Goal: Task Accomplishment & Management: Complete application form

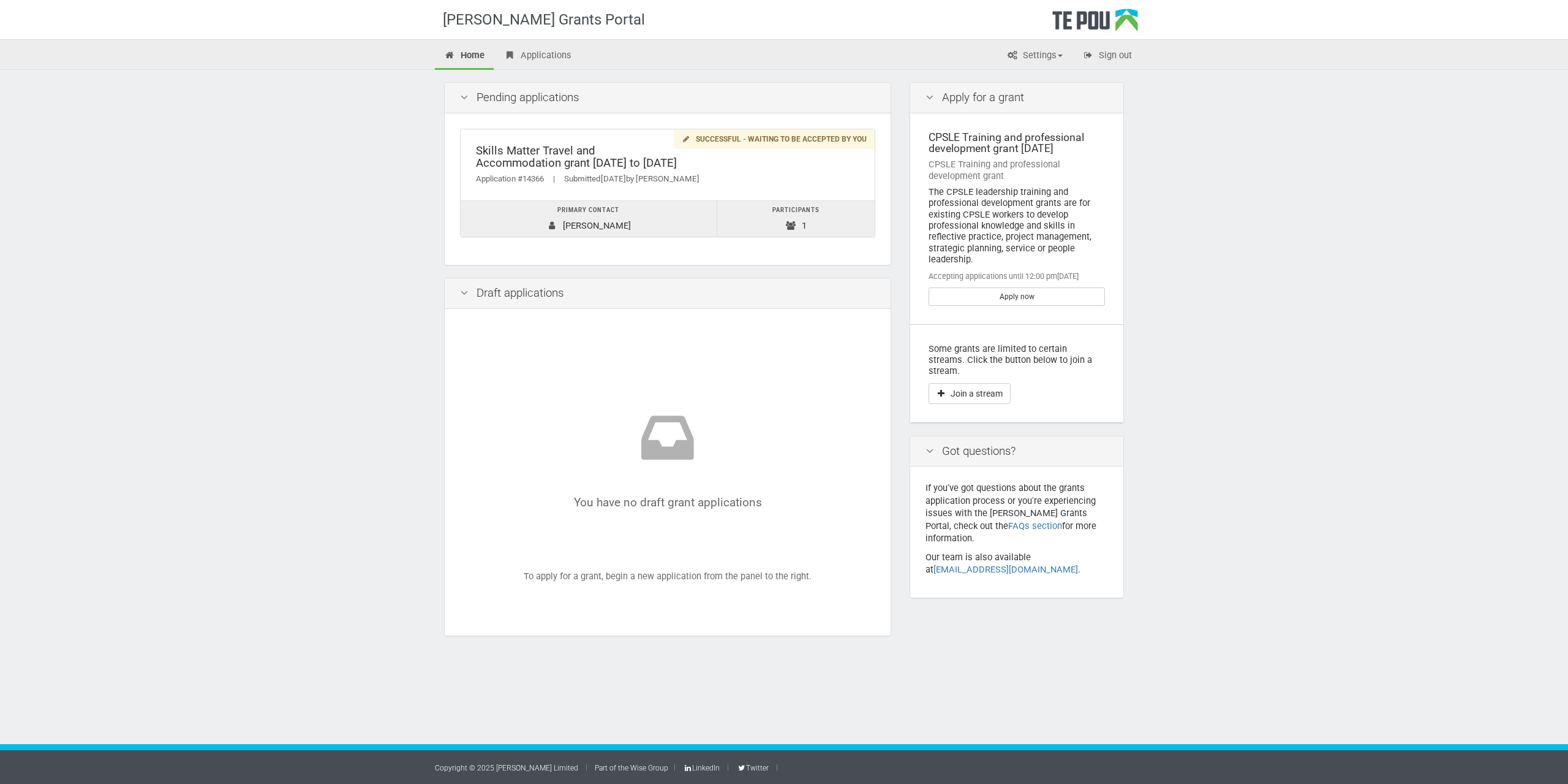
click at [622, 170] on div "Skills Matter Travel and Accommodation grant [DATE] to [DATE] Application #1436…" at bounding box center [668, 165] width 414 height 72
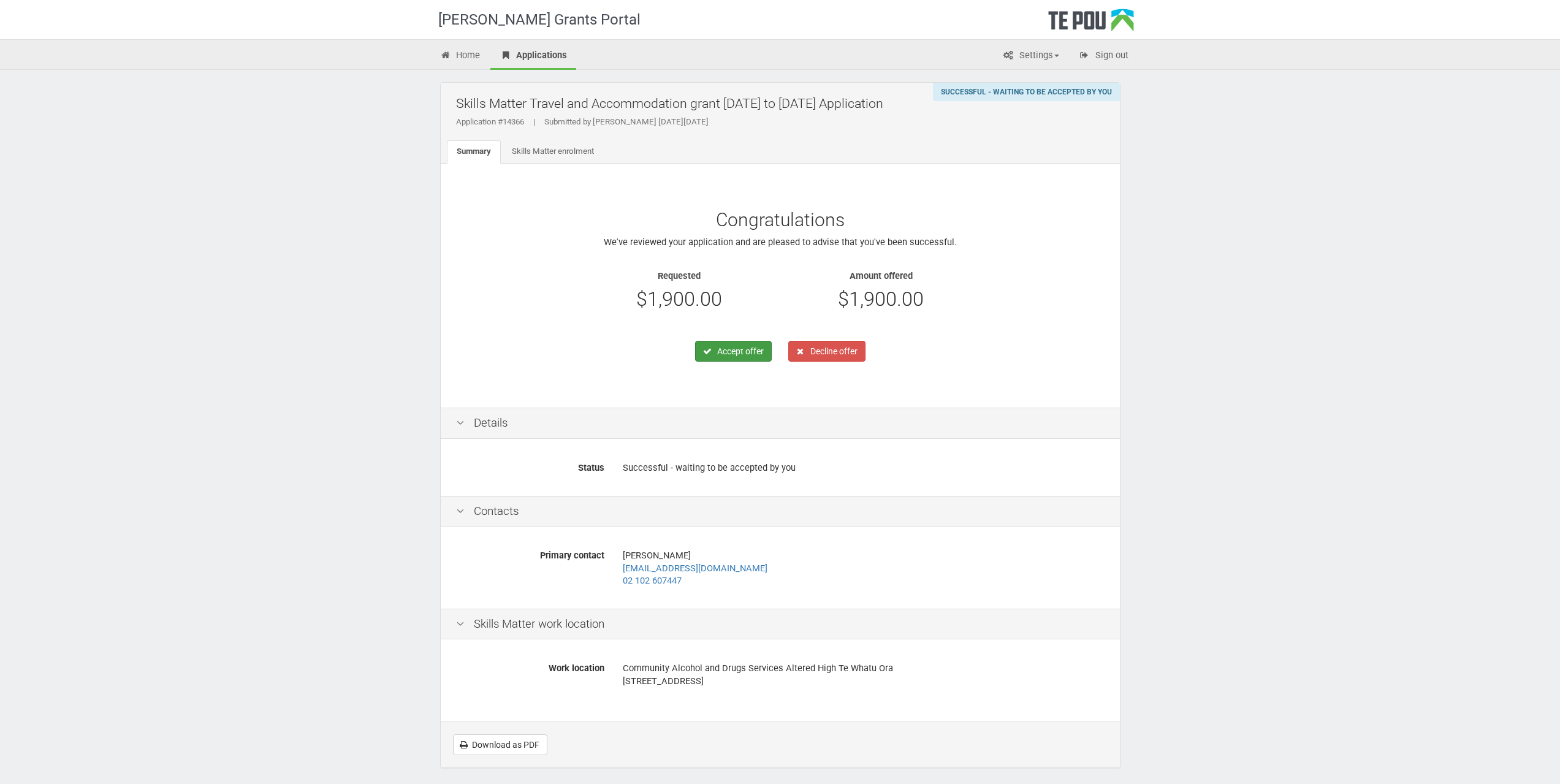
click at [737, 351] on button "Accept offer" at bounding box center [733, 351] width 77 height 21
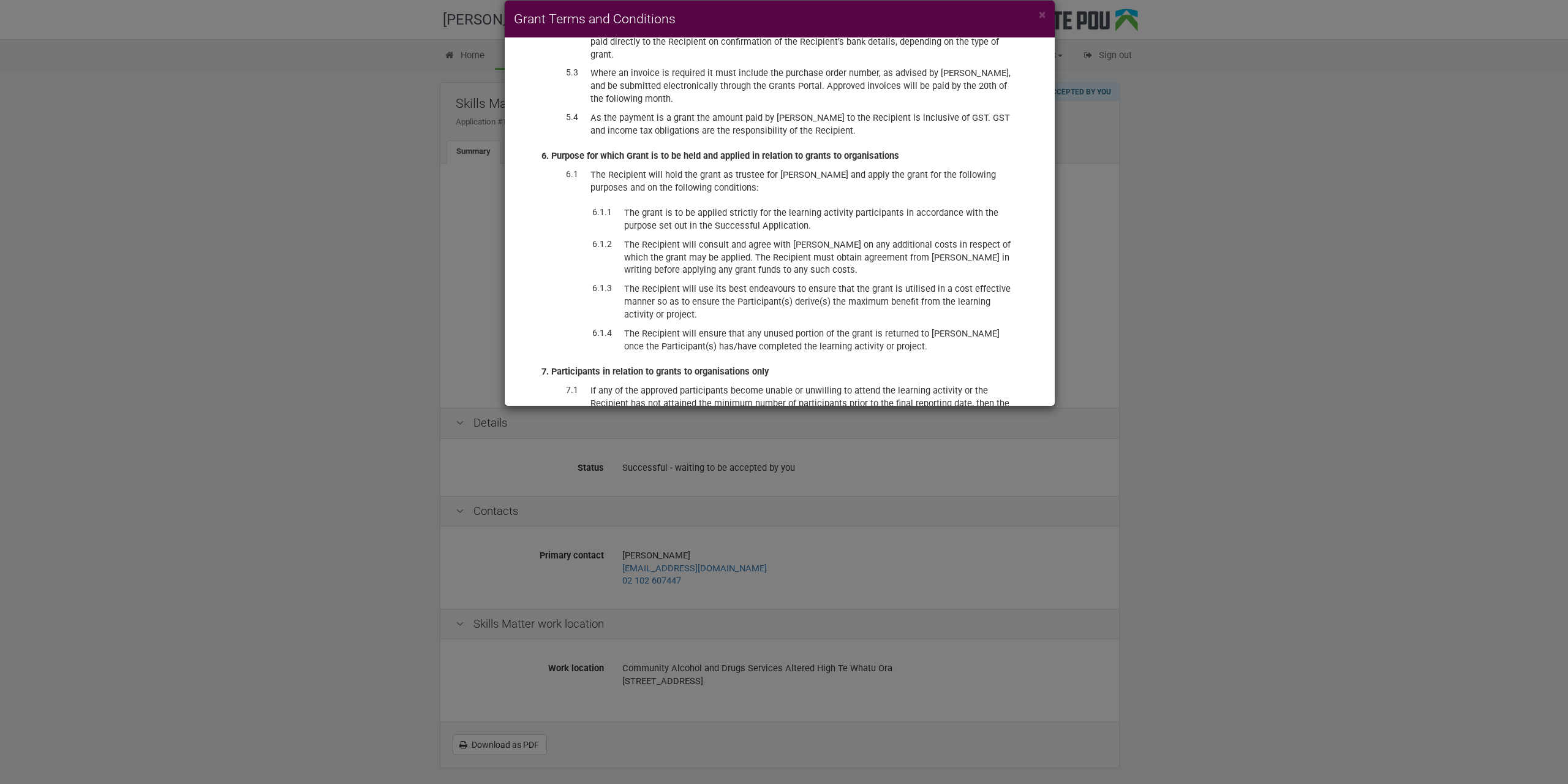
scroll to position [3085, 0]
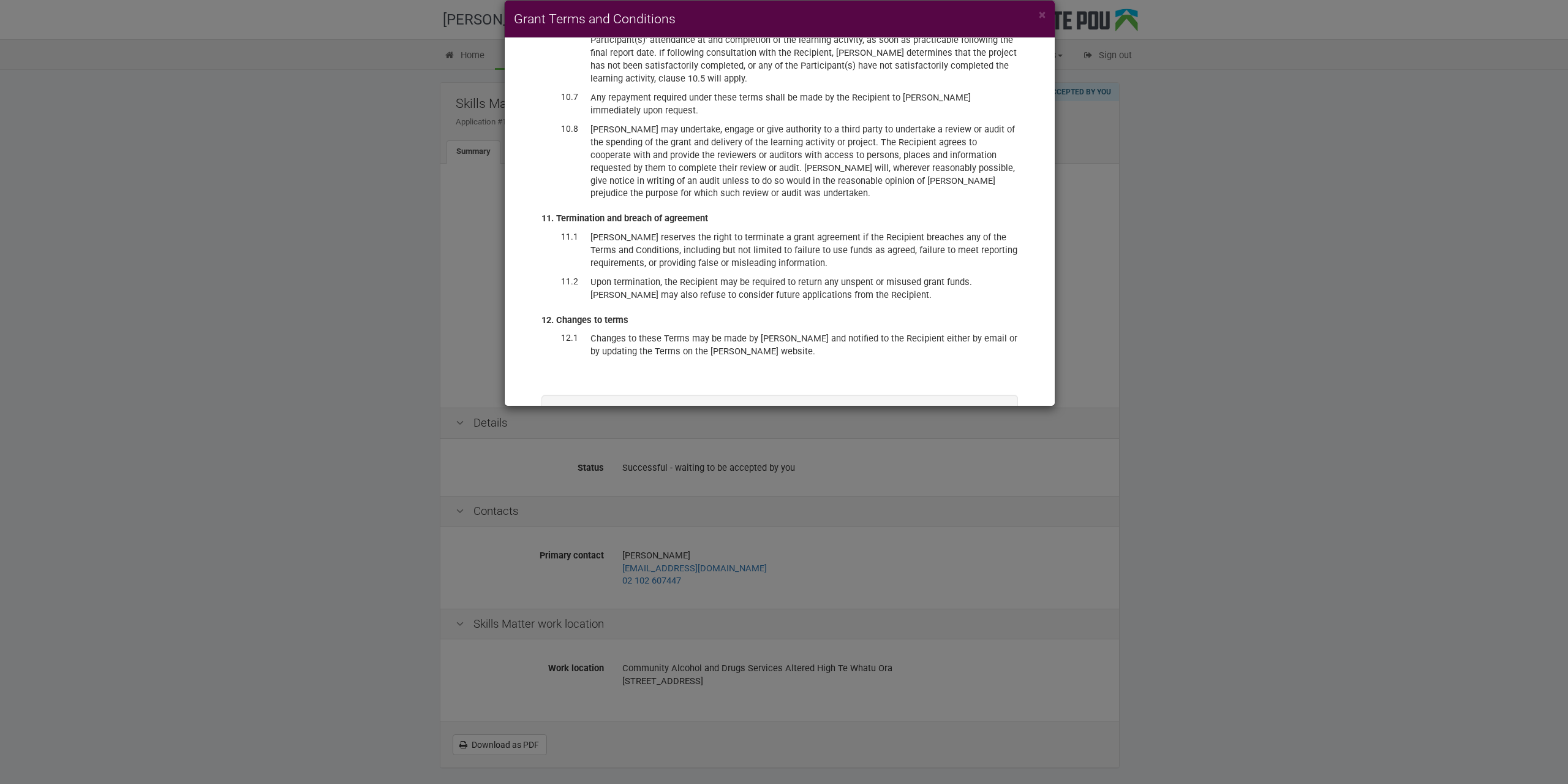
click at [577, 433] on label "I have read and accept these terms and conditions, and accept the offer of fund…" at bounding box center [780, 445] width 414 height 25
click at [573, 432] on input "I have read and accept these terms and conditions, and accept the offer of fund…" at bounding box center [572, 432] width 1 height 1
checkbox input "true"
click at [964, 470] on button "Accept offer" at bounding box center [962, 480] width 73 height 21
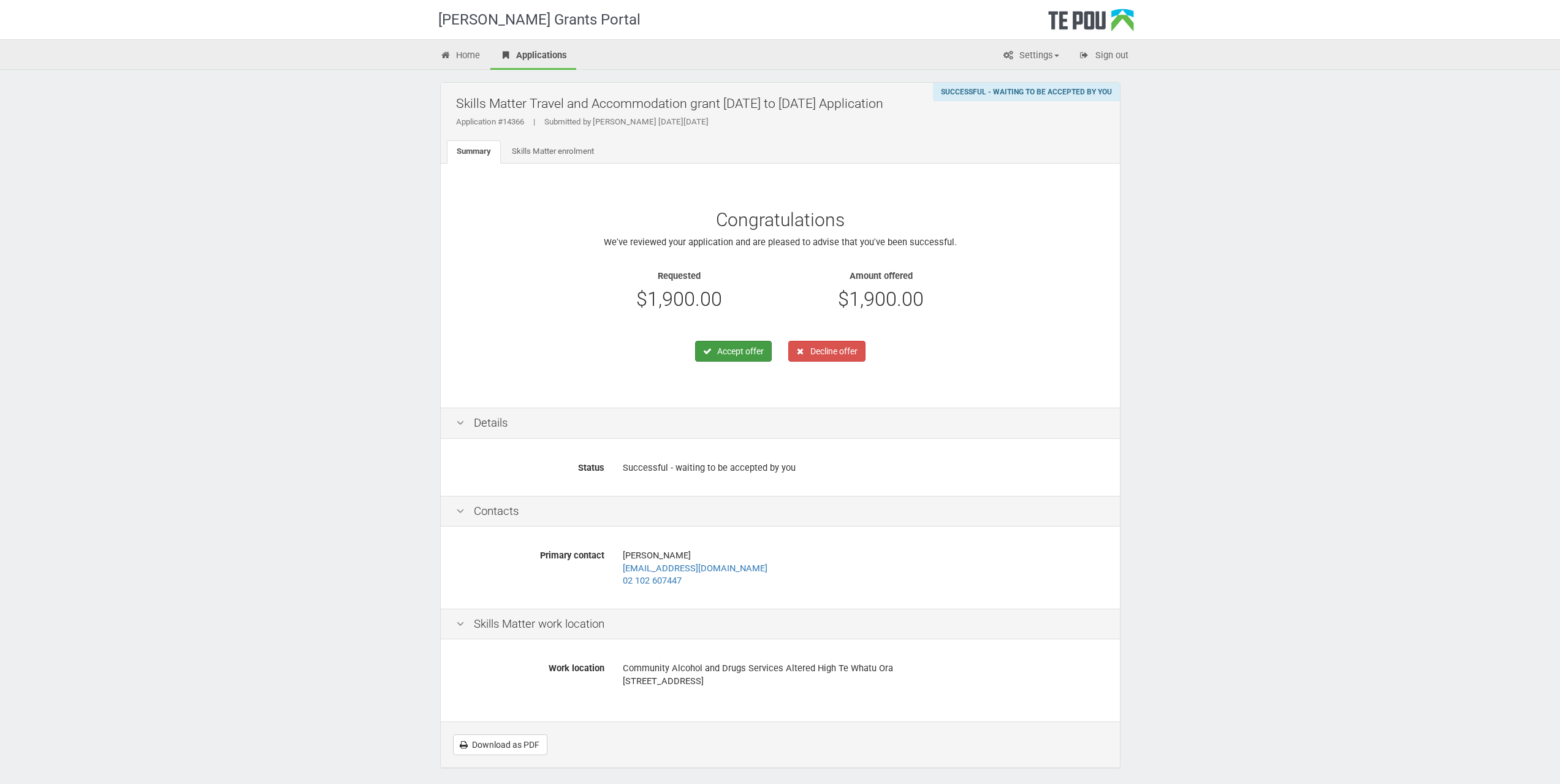
click at [715, 358] on button "Accept offer" at bounding box center [733, 351] width 77 height 21
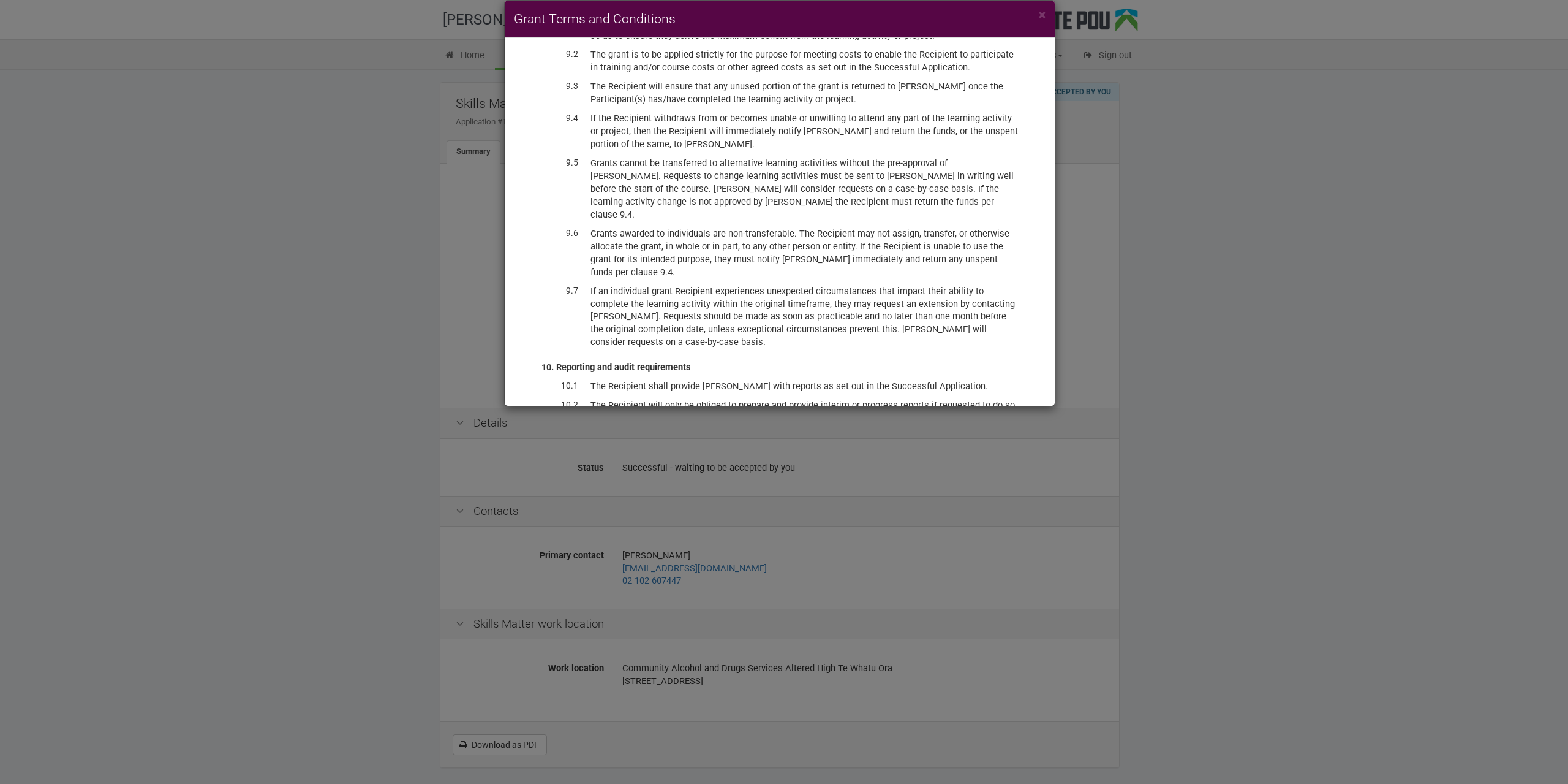
scroll to position [3085, 0]
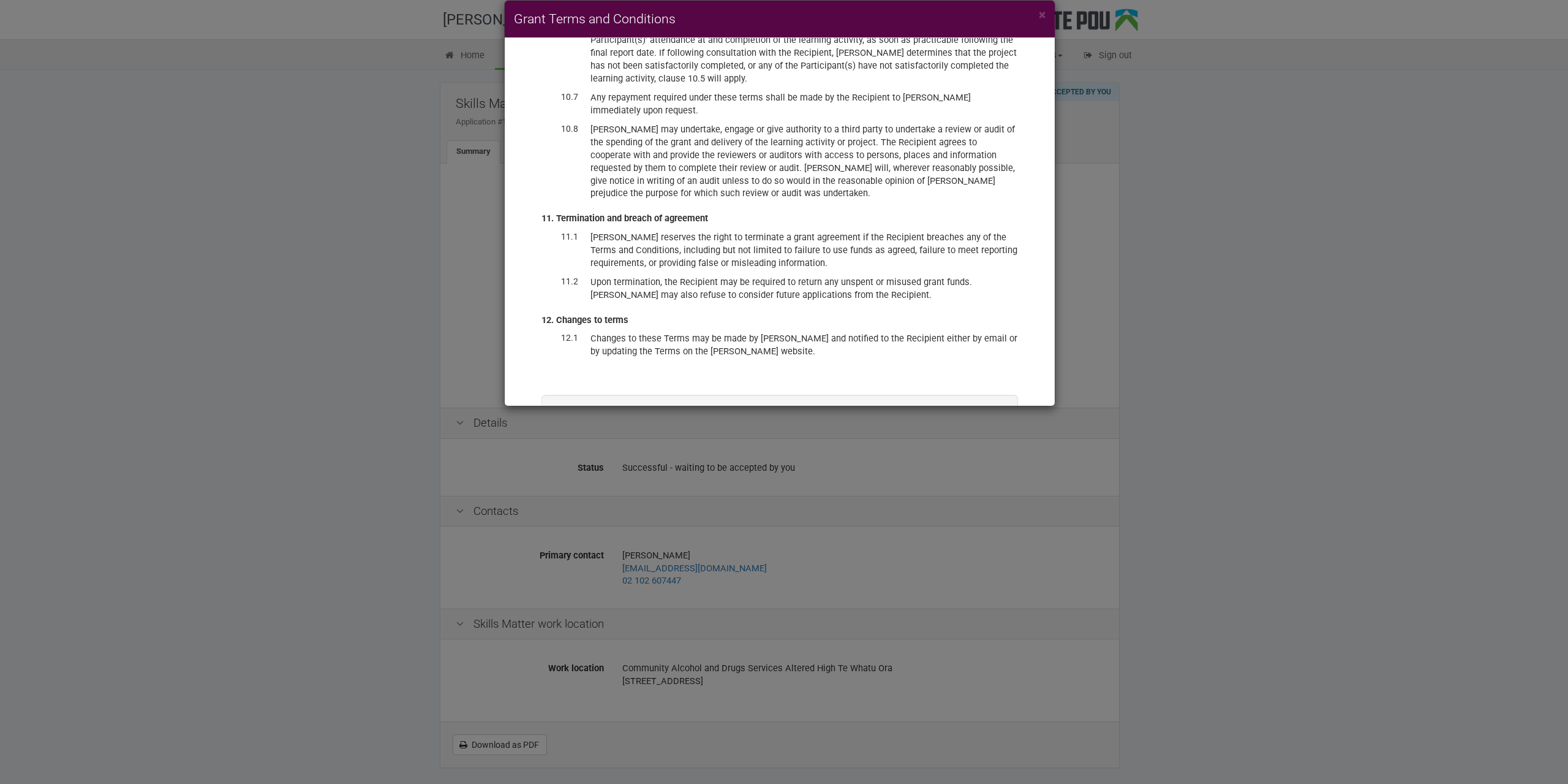
click at [624, 433] on div "I have read and accept these terms and conditions, and accept the offer of fund…" at bounding box center [780, 447] width 439 height 28
click at [593, 433] on label "I have read and accept these terms and conditions, and accept the offer of fund…" at bounding box center [780, 445] width 414 height 25
click at [573, 432] on input "I have read and accept these terms and conditions, and accept the offer of fund…" at bounding box center [572, 432] width 1 height 1
checkbox input "true"
click at [976, 470] on button "Accept offer" at bounding box center [962, 480] width 73 height 21
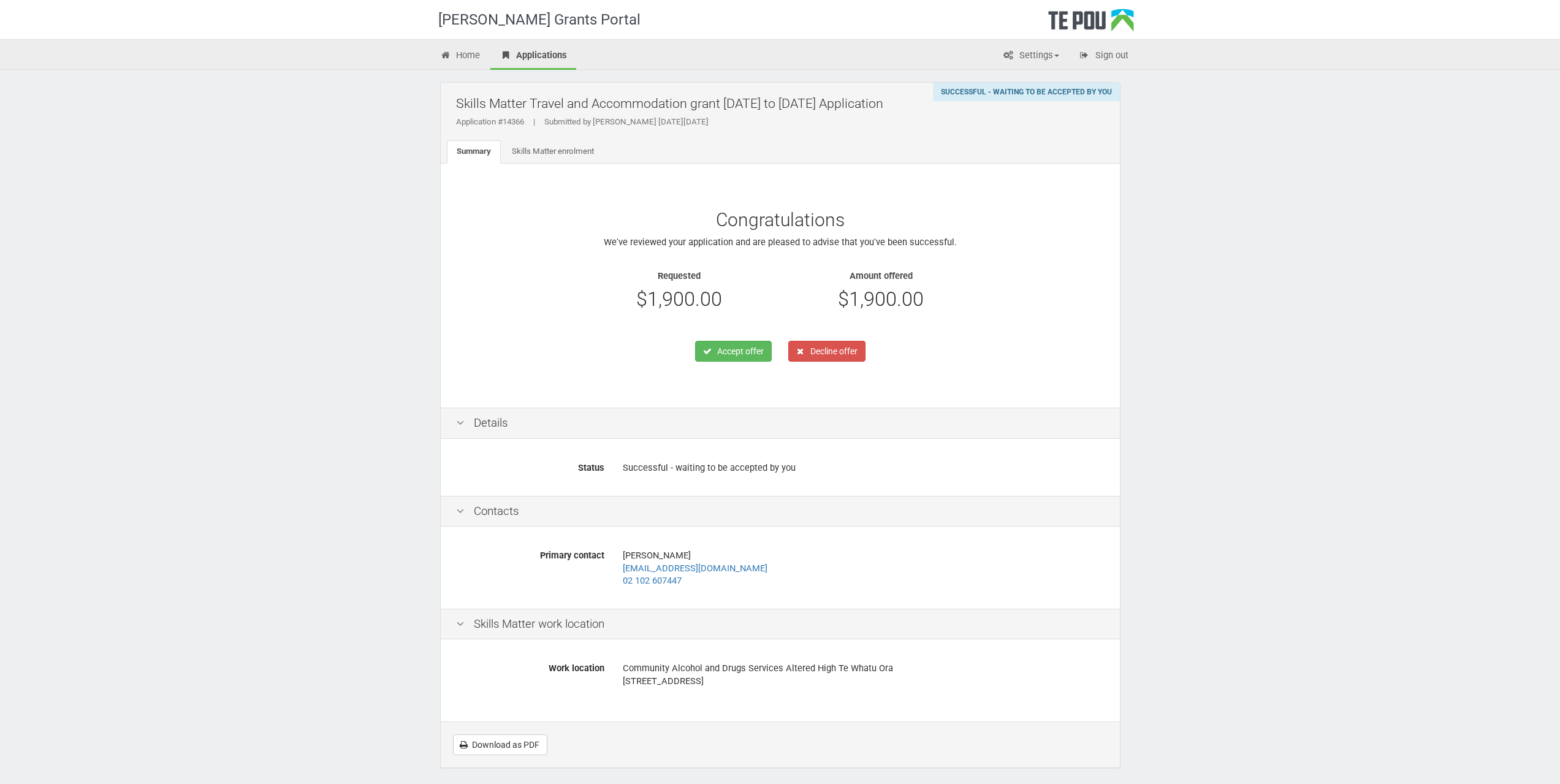
click at [1523, 289] on div "[PERSON_NAME] Grants Portal Home Applications Settings Profile My account FAQs …" at bounding box center [780, 416] width 1560 height 832
